Goal: Ask a question

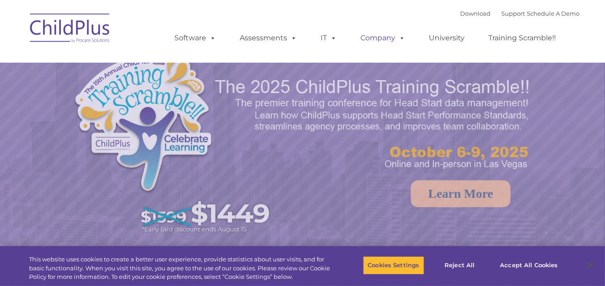
select select "MEDIUM"
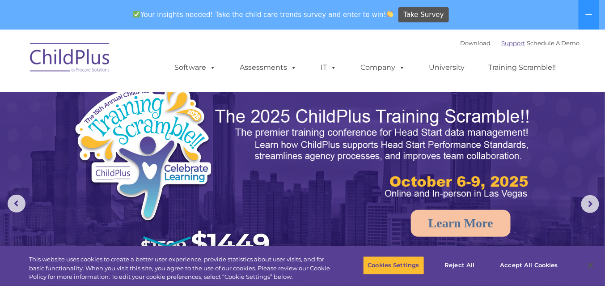
click at [502, 45] on link "Support" at bounding box center [514, 42] width 24 height 7
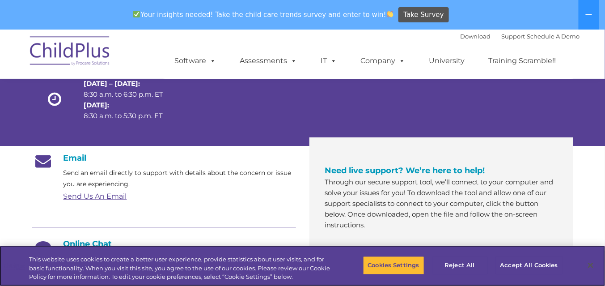
scroll to position [143, 0]
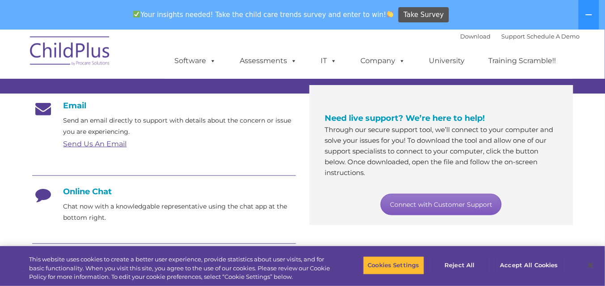
click at [430, 206] on link "Connect with Customer Support" at bounding box center [441, 204] width 121 height 21
